Goal: Find specific page/section: Find specific page/section

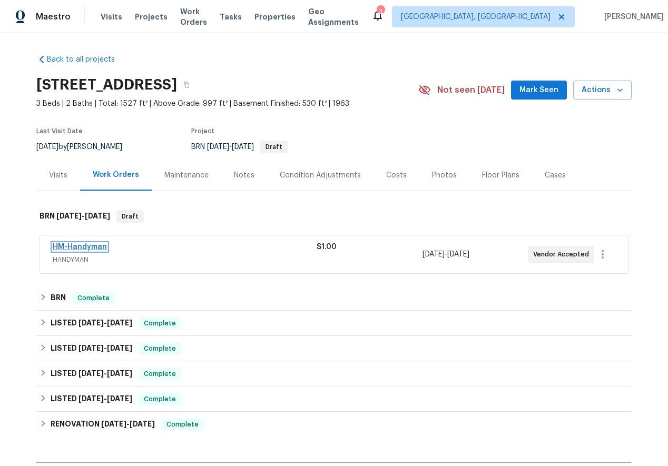
click at [67, 249] on link "HM-Handyman" at bounding box center [80, 246] width 54 height 7
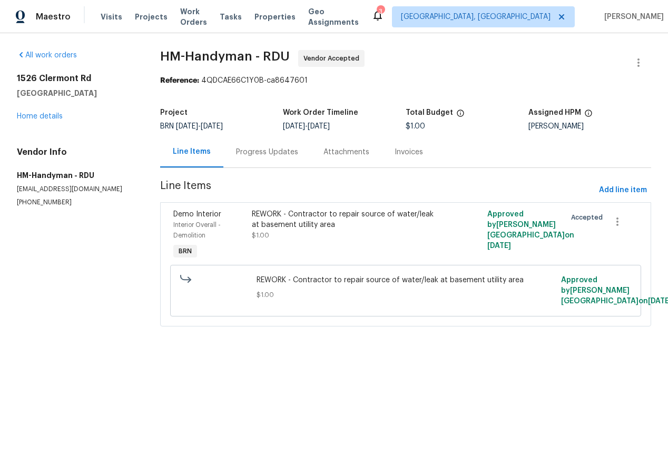
click at [341, 155] on div "Attachments" at bounding box center [346, 152] width 46 height 11
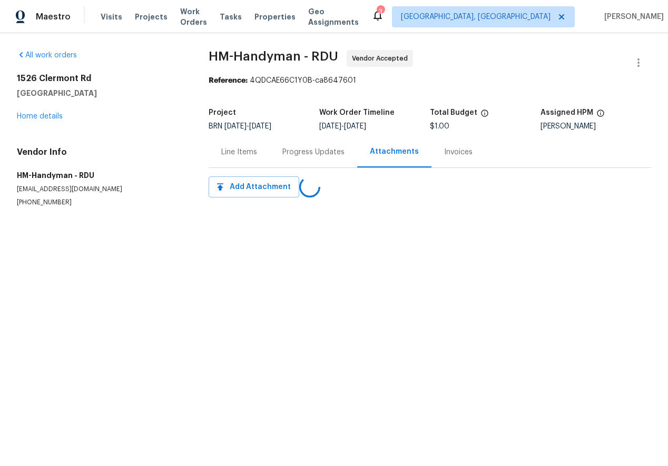
click at [335, 152] on div "Progress Updates" at bounding box center [313, 152] width 62 height 11
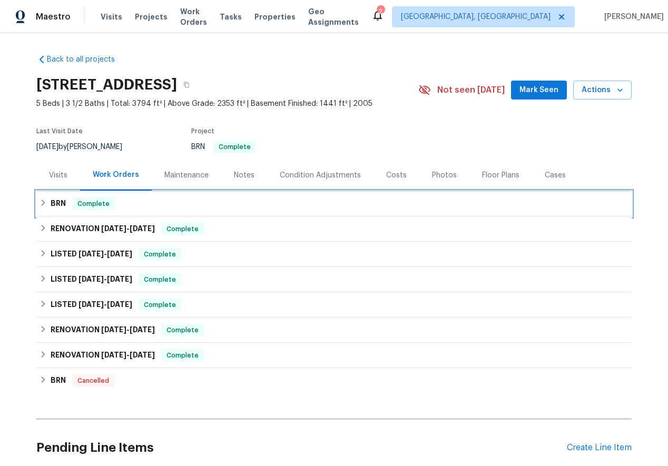
click at [37, 203] on div "BRN Complete" at bounding box center [333, 203] width 595 height 25
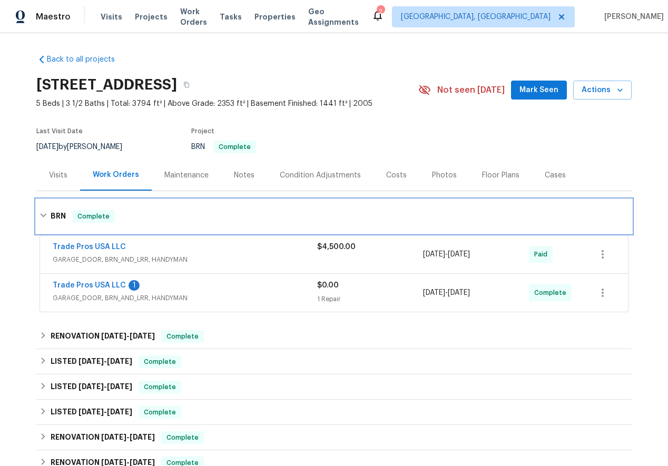
scroll to position [72, 0]
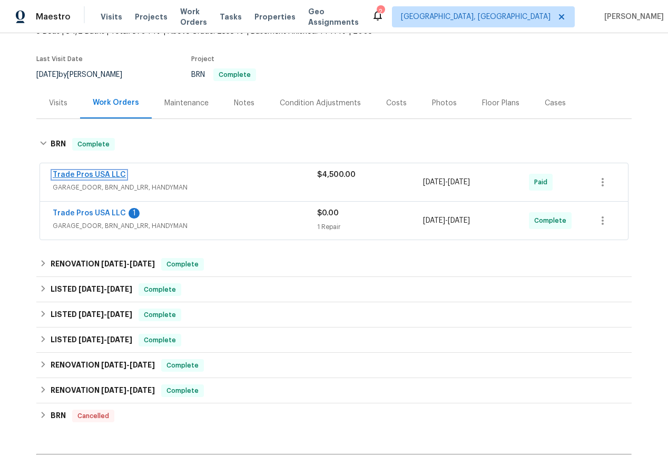
click at [105, 175] on link "Trade Pros USA LLC" at bounding box center [89, 174] width 73 height 7
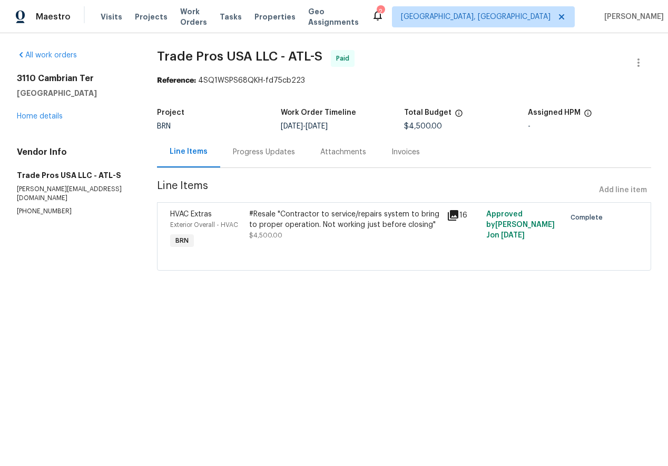
click at [244, 149] on div "Progress Updates" at bounding box center [264, 152] width 62 height 11
